Goal: Task Accomplishment & Management: Manage account settings

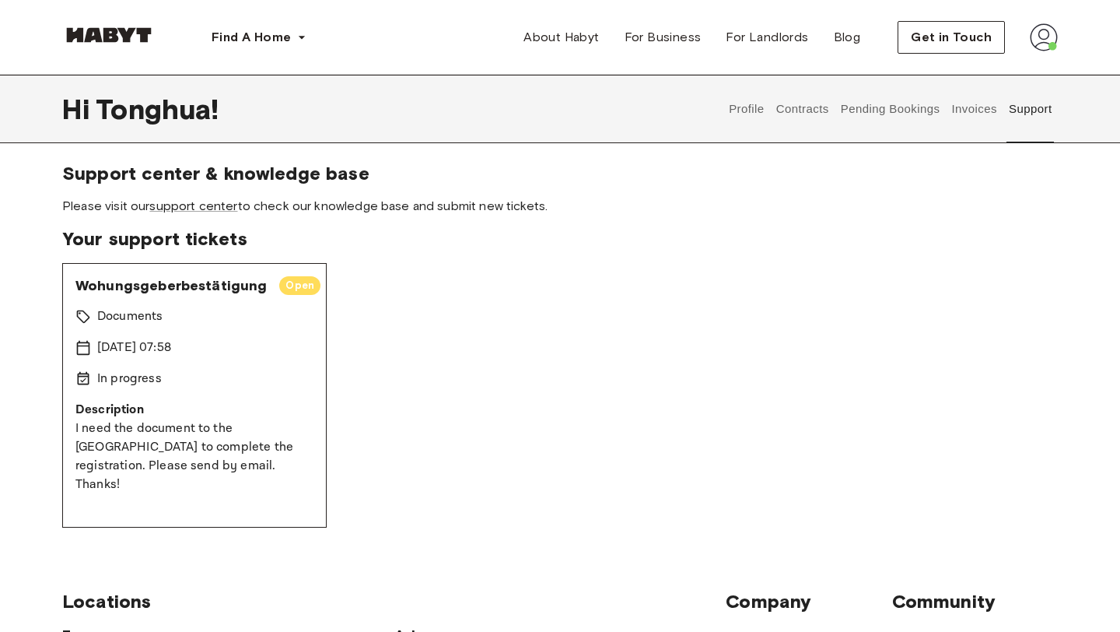
click at [1025, 114] on button "Support" at bounding box center [1030, 109] width 47 height 68
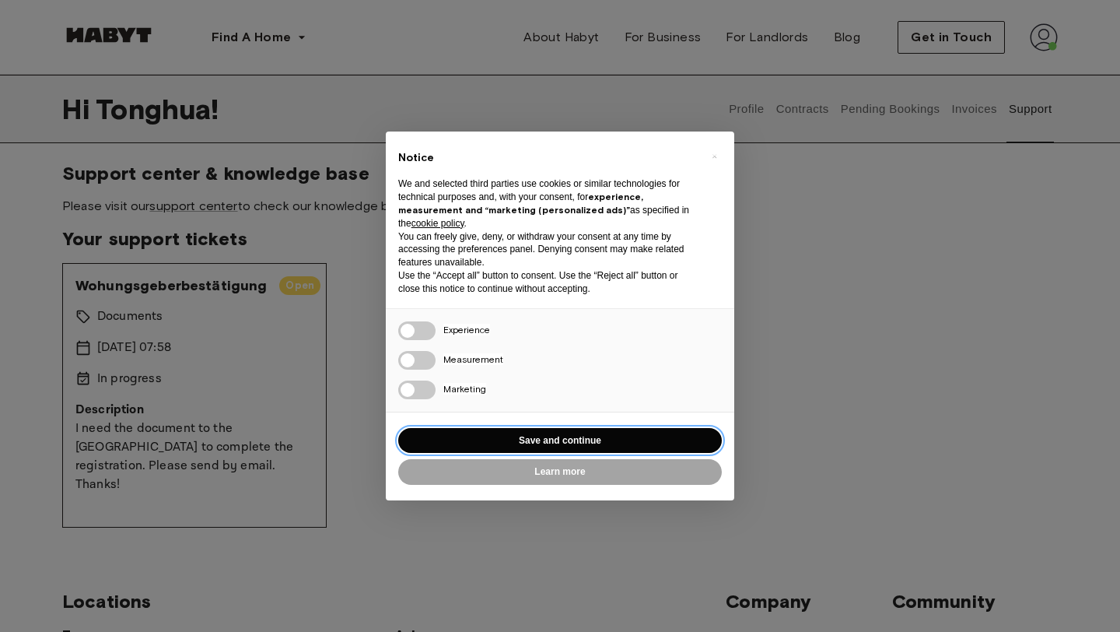
click at [513, 445] on button "Save and continue" at bounding box center [560, 441] width 324 height 26
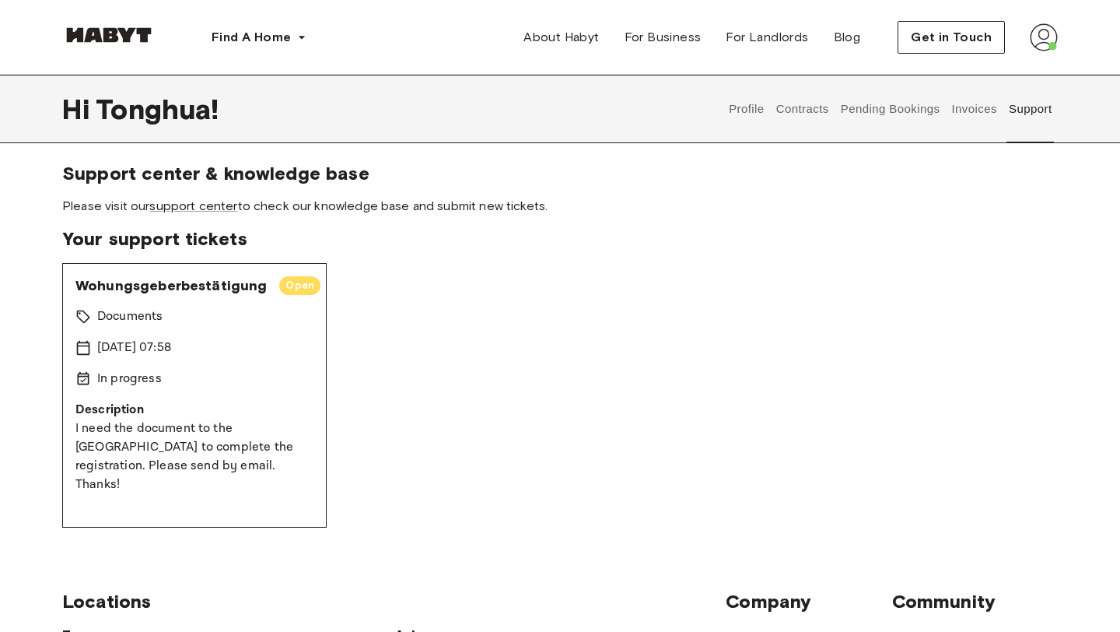
click at [295, 288] on span "Open" at bounding box center [299, 286] width 41 height 16
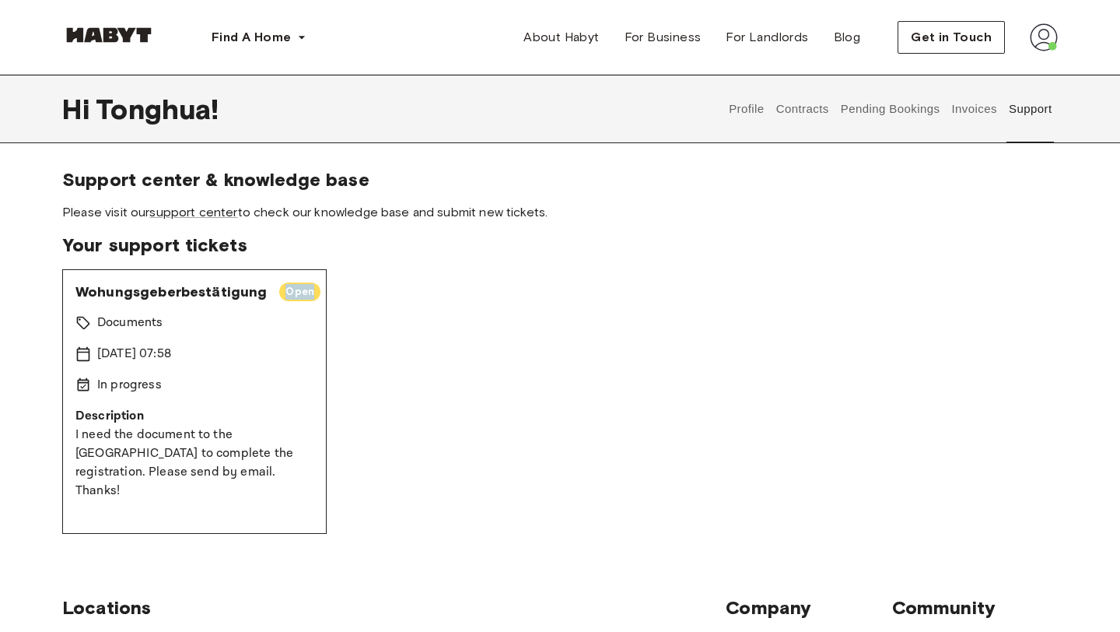
click at [969, 108] on button "Invoices" at bounding box center [974, 109] width 49 height 68
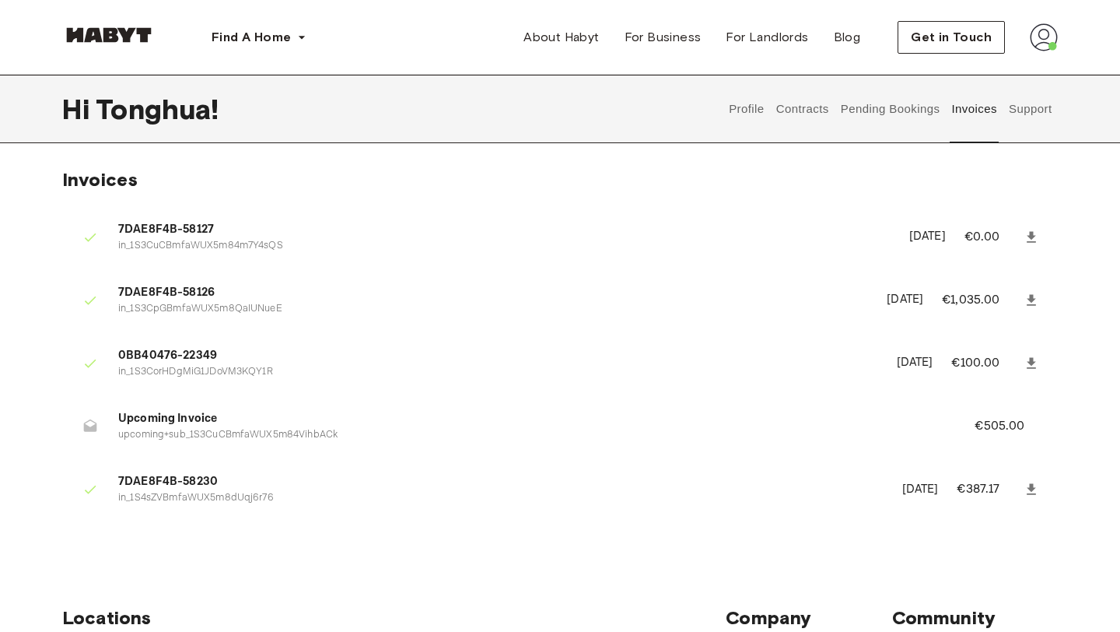
click at [182, 232] on span "7DAE8F4B-58127" at bounding box center [504, 230] width 773 height 18
click at [1038, 233] on icon at bounding box center [1032, 238] width 16 height 16
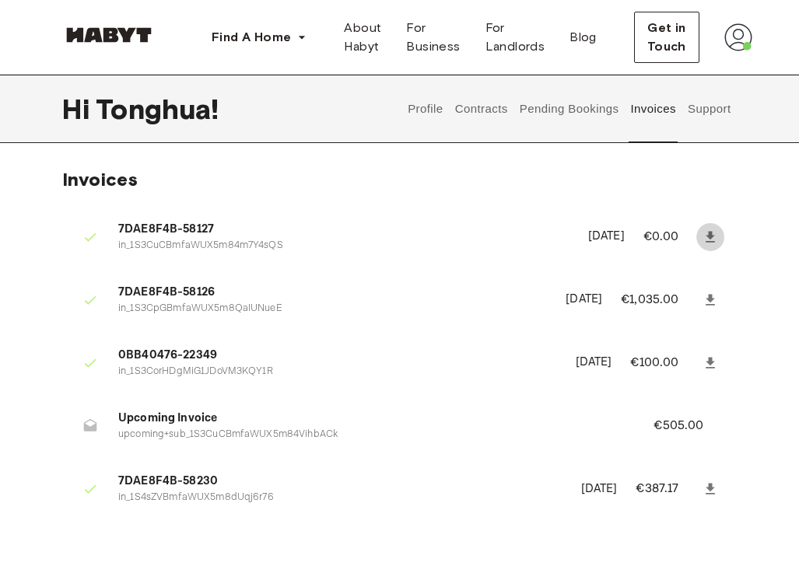
click at [549, 103] on button "Pending Bookings" at bounding box center [568, 109] width 103 height 68
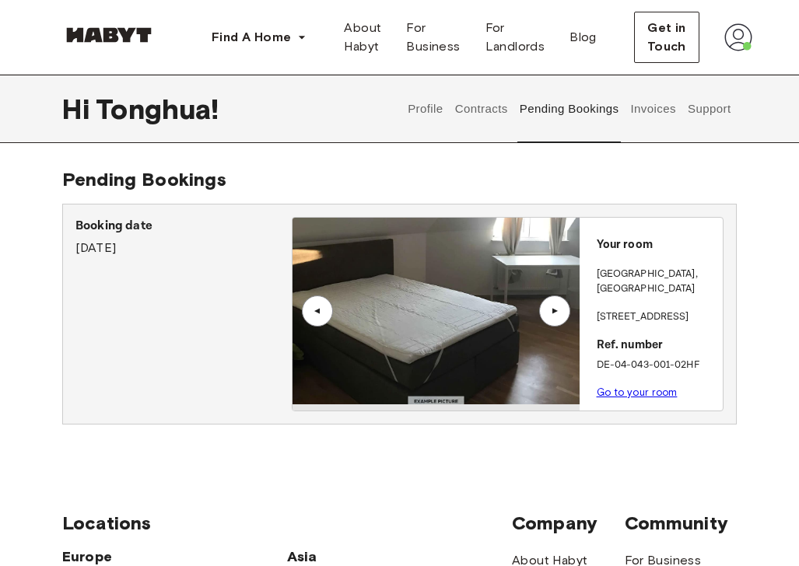
click at [491, 107] on button "Contracts" at bounding box center [481, 109] width 57 height 68
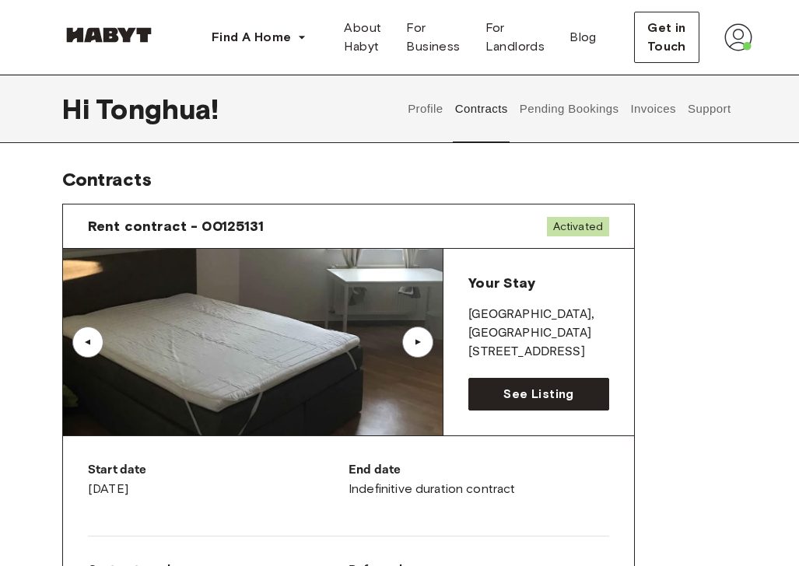
click at [563, 117] on button "Pending Bookings" at bounding box center [568, 109] width 103 height 68
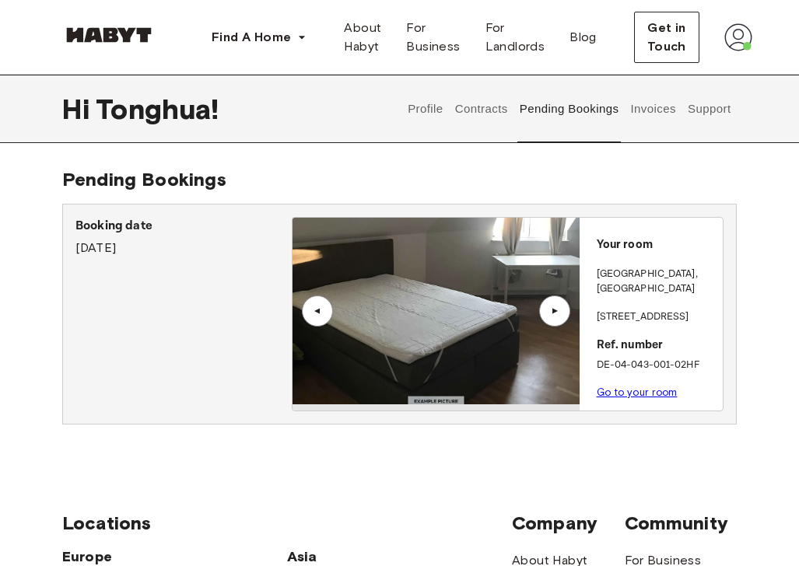
click at [433, 111] on button "Profile" at bounding box center [426, 109] width 40 height 68
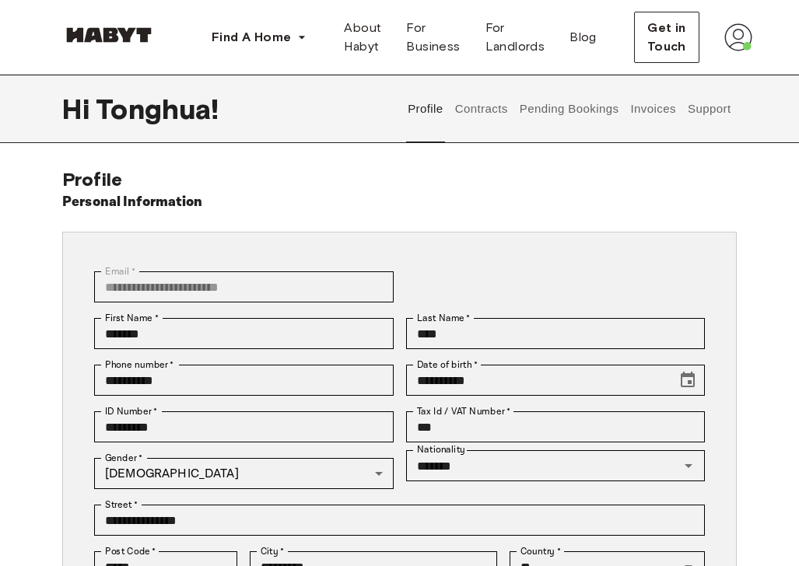
click at [754, 422] on div "**********" at bounding box center [399, 489] width 799 height 643
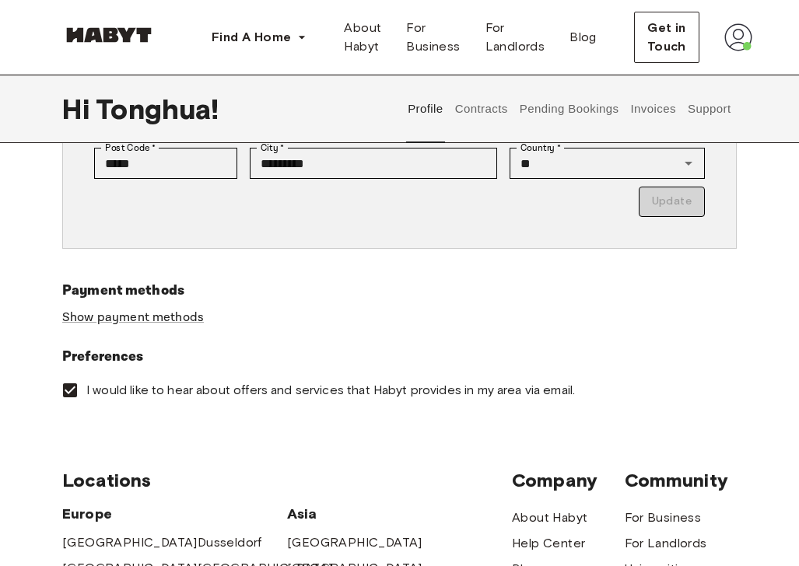
scroll to position [403, 0]
click at [732, 42] on img at bounding box center [738, 37] width 28 height 28
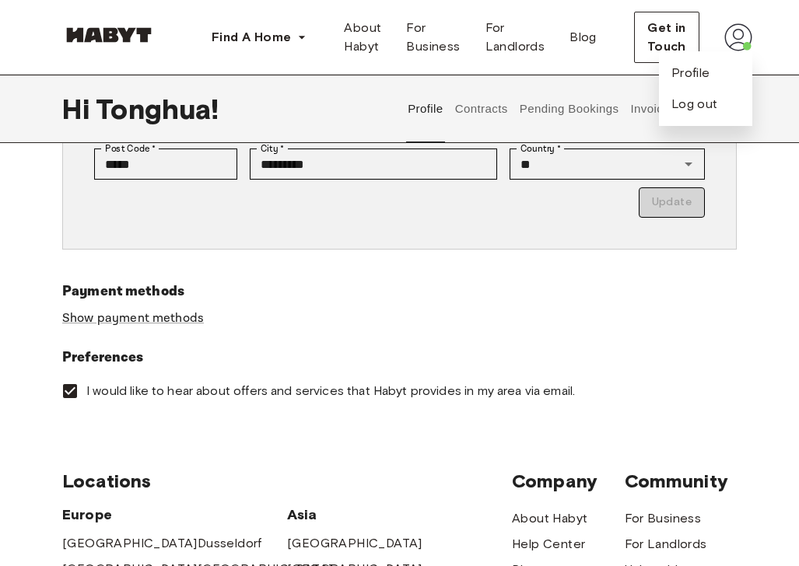
click at [632, 376] on label "I would like to hear about offers and services that Habyt provides in my area v…" at bounding box center [389, 391] width 671 height 33
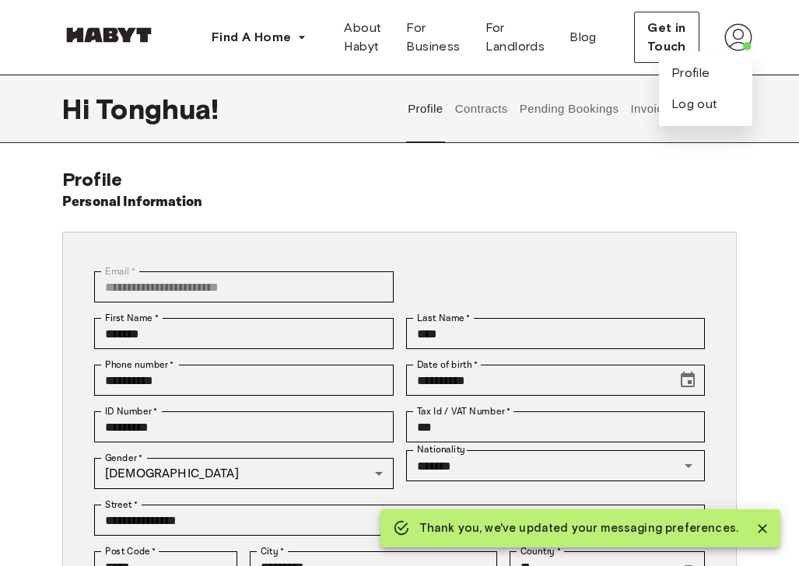
click at [573, 165] on div "**********" at bounding box center [399, 443] width 799 height 736
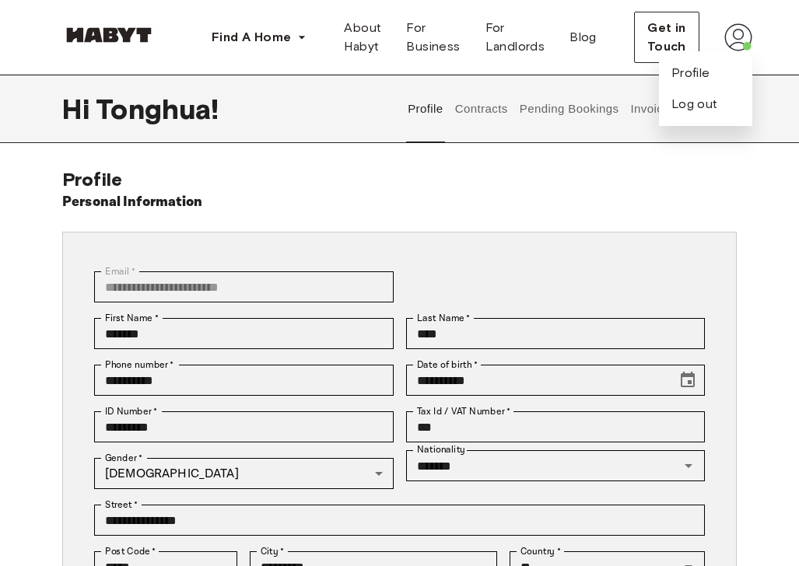
click at [636, 114] on button "Invoices" at bounding box center [653, 109] width 49 height 68
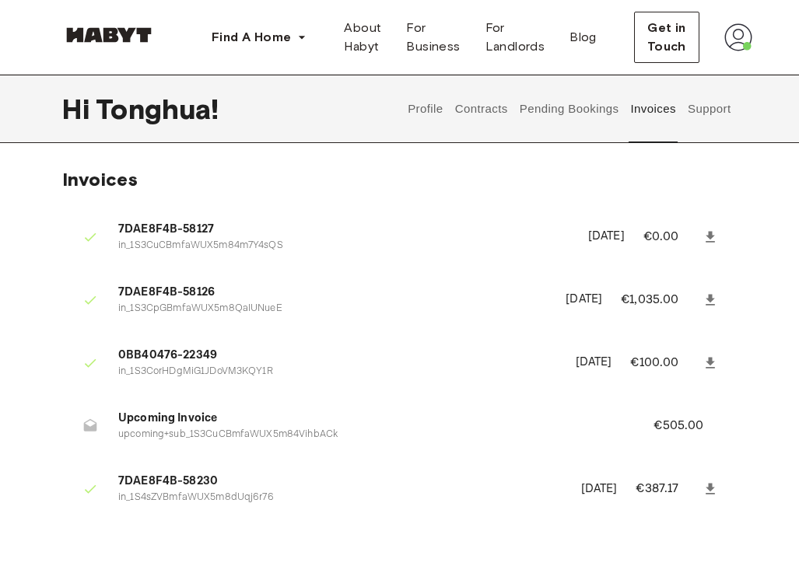
click at [709, 109] on button "Support" at bounding box center [708, 109] width 47 height 68
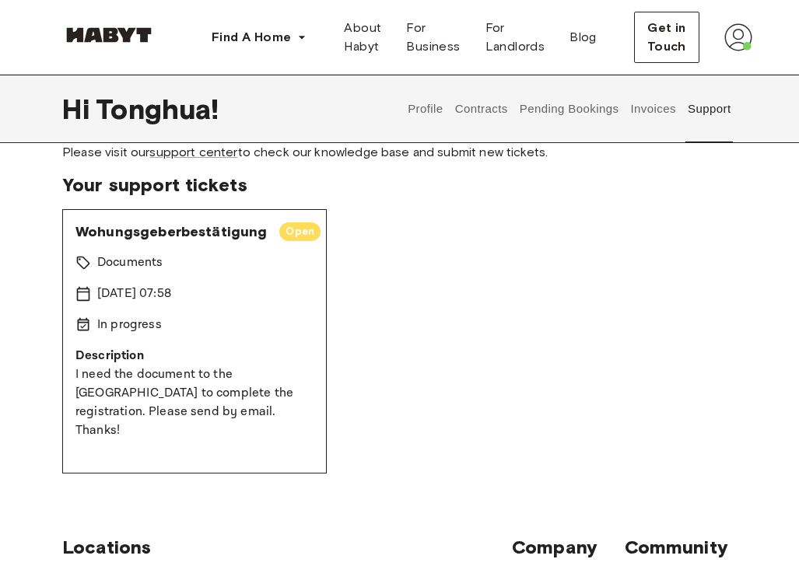
scroll to position [59, 0]
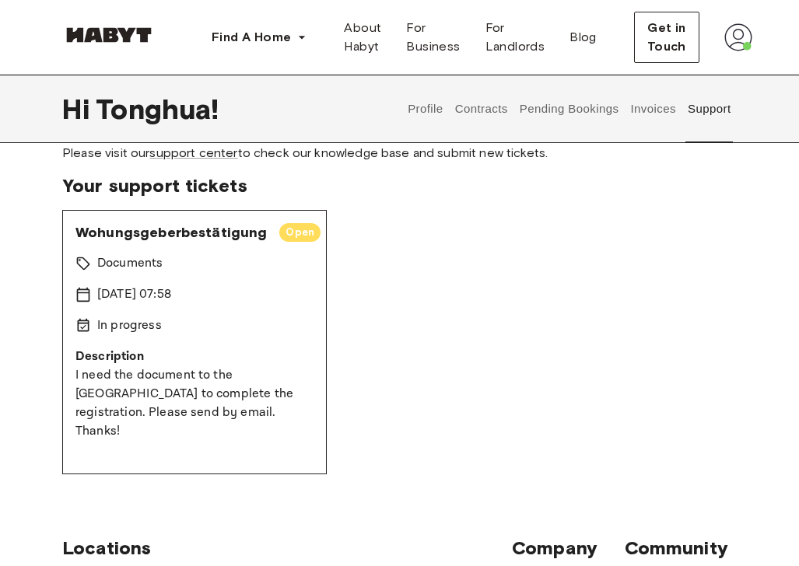
click at [111, 332] on p "In progress" at bounding box center [129, 326] width 65 height 19
click at [110, 230] on span "Wohungsgeberbestätigung" at bounding box center [170, 232] width 191 height 19
click at [112, 269] on p "Documents" at bounding box center [129, 263] width 65 height 19
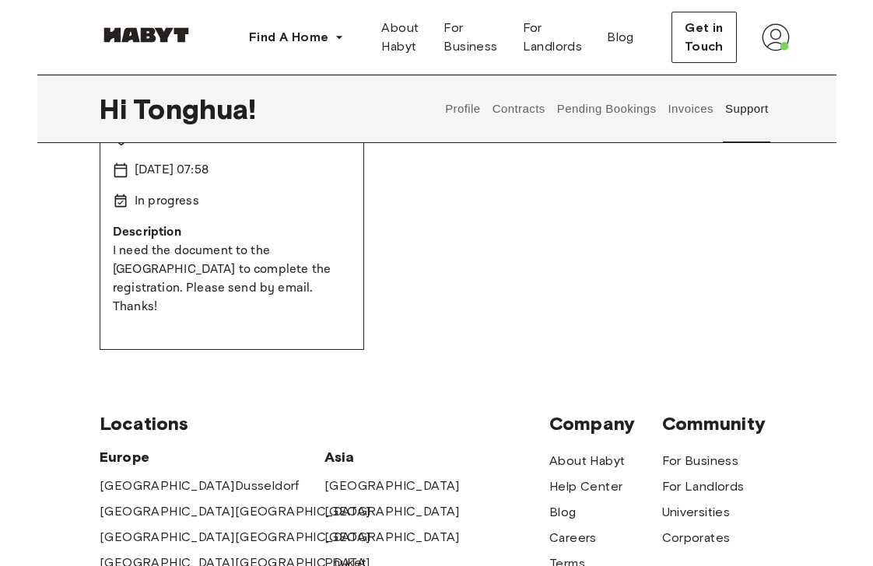
scroll to position [0, 0]
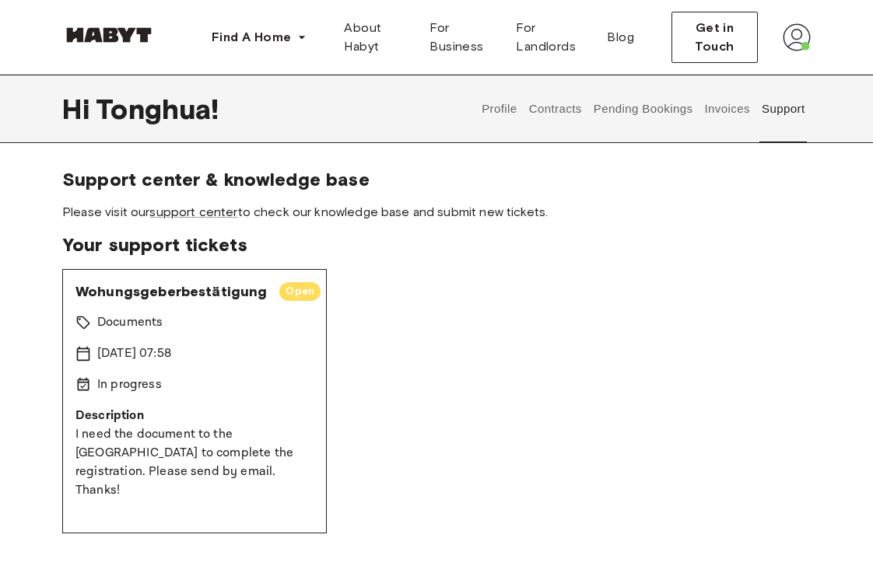
click at [447, 305] on div "Wohungsgeberbestätigung Open Documents 10 Sep 2025 07:58 In progress Descriptio…" at bounding box center [436, 401] width 748 height 265
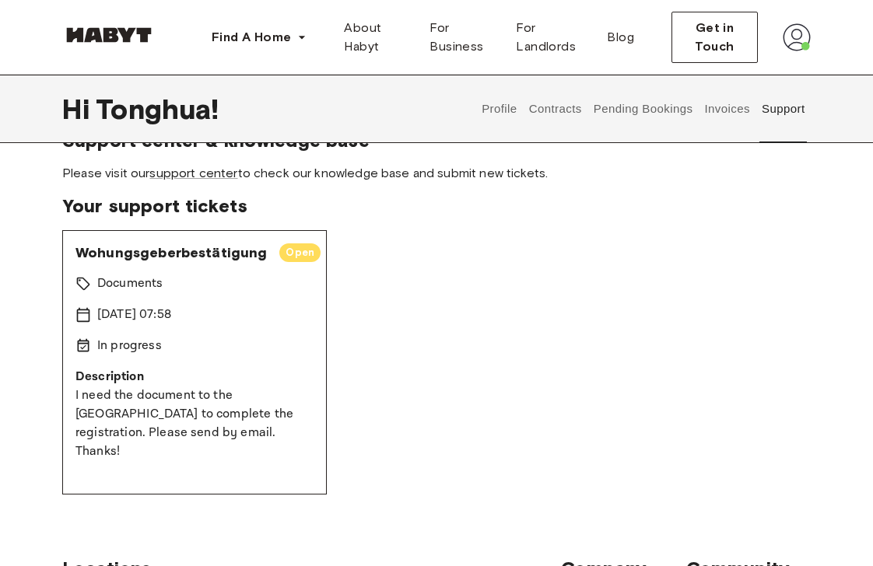
scroll to position [41, 0]
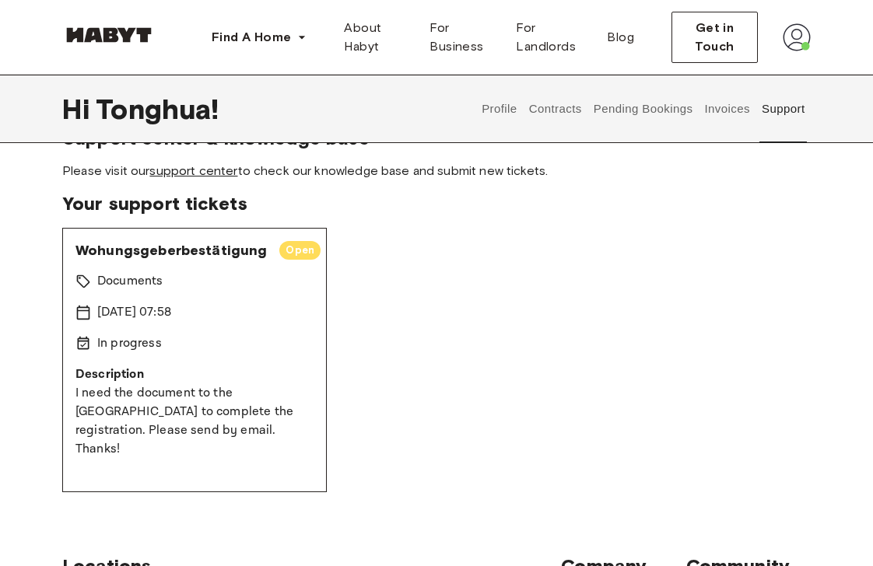
click at [182, 174] on link "support center" at bounding box center [193, 170] width 88 height 15
